Goal: Obtain resource: Download file/media

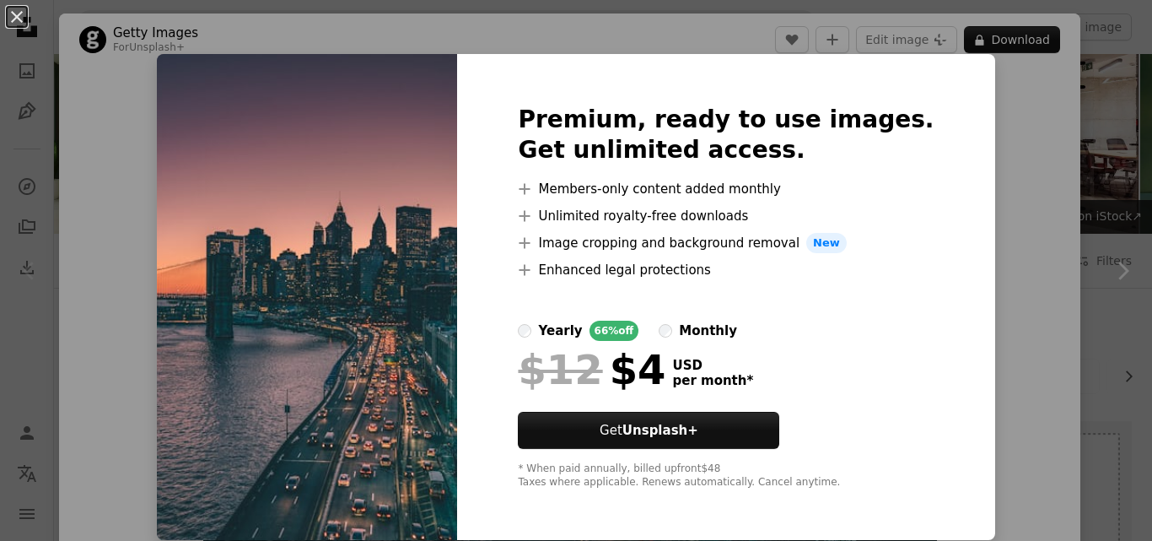
scroll to position [1, 0]
click at [972, 123] on div "An X shape Premium, ready to use images. Get unlimited access. A plus sign Memb…" at bounding box center [576, 270] width 1152 height 541
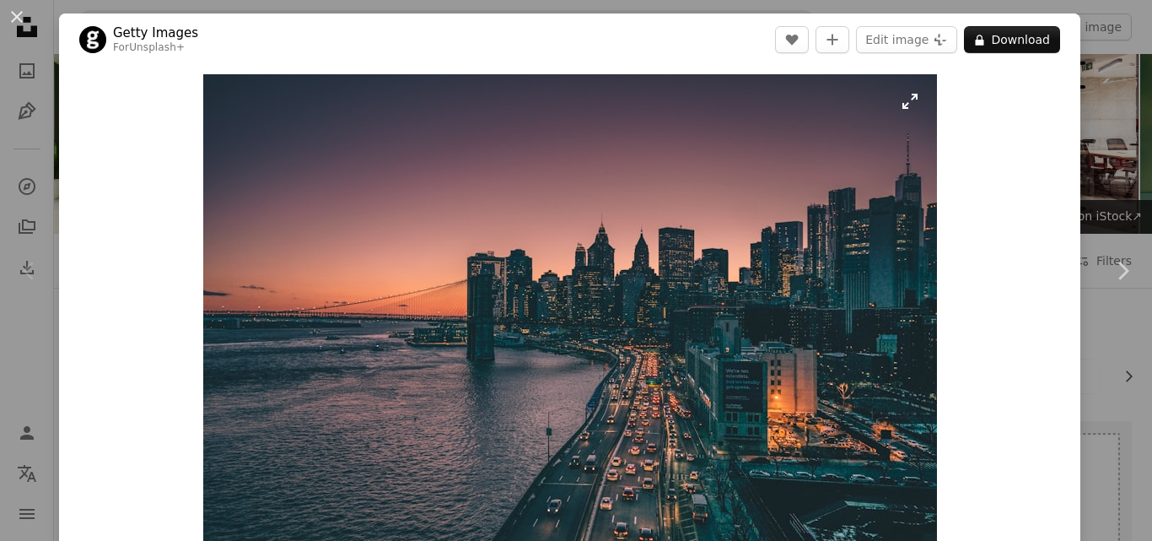
click at [909, 108] on img "Zoom in on this image" at bounding box center [570, 318] width 734 height 489
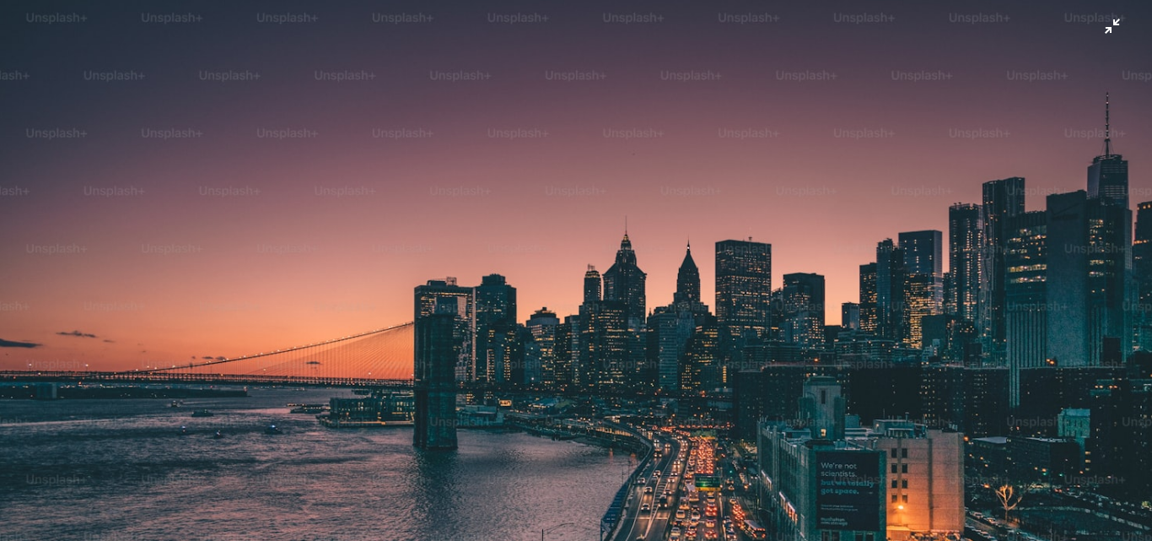
click at [1100, 29] on img "Zoom out on this image" at bounding box center [576, 383] width 1154 height 769
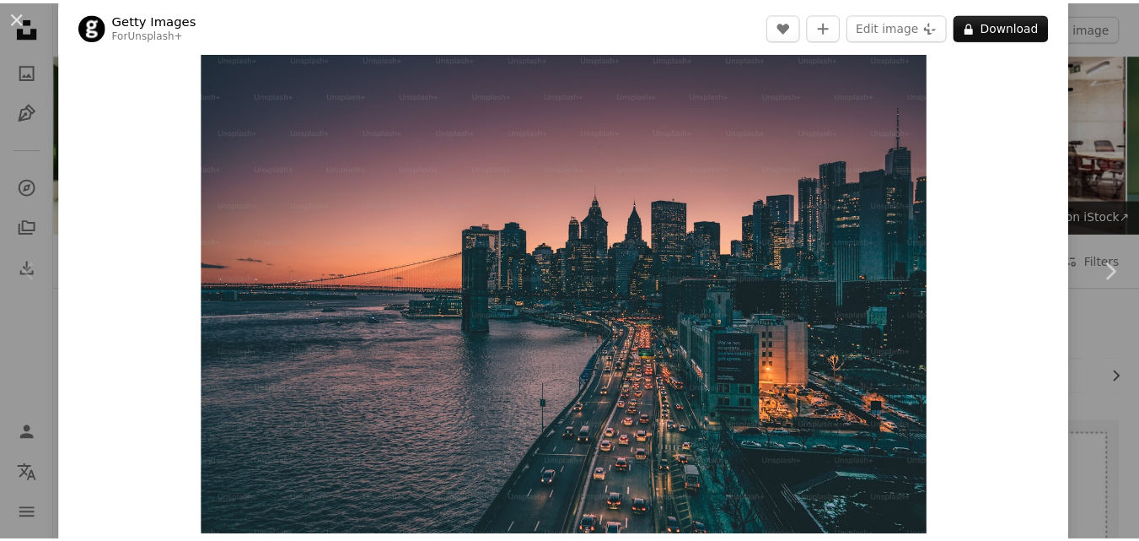
scroll to position [46, 0]
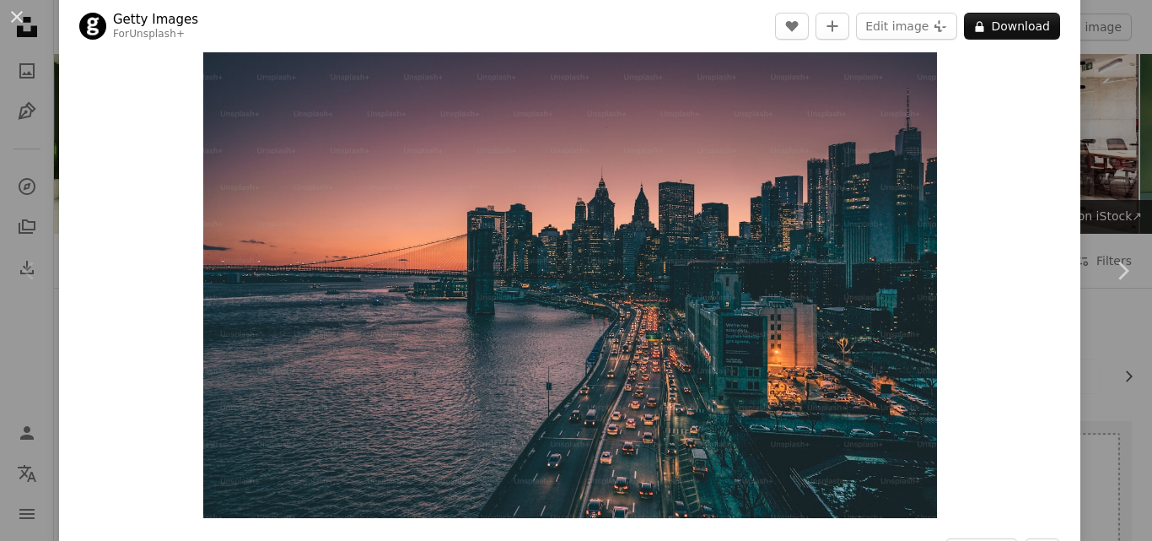
click at [1001, 281] on div "Zoom in" at bounding box center [569, 273] width 1021 height 506
click at [14, 18] on button "An X shape" at bounding box center [17, 17] width 20 height 20
